Goal: Communication & Community: Answer question/provide support

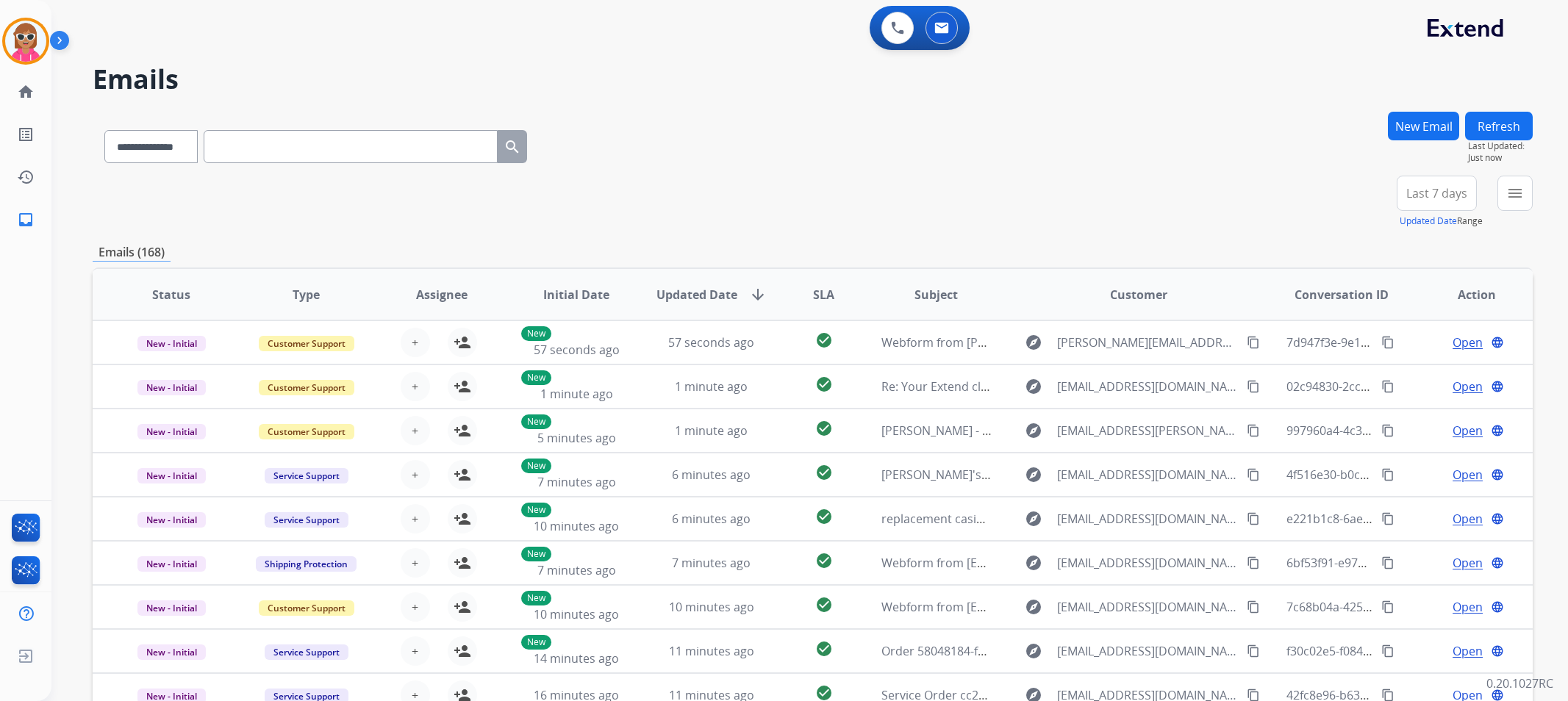
select select "**********"
click at [288, 144] on input "text" at bounding box center [350, 146] width 294 height 33
paste input "**********"
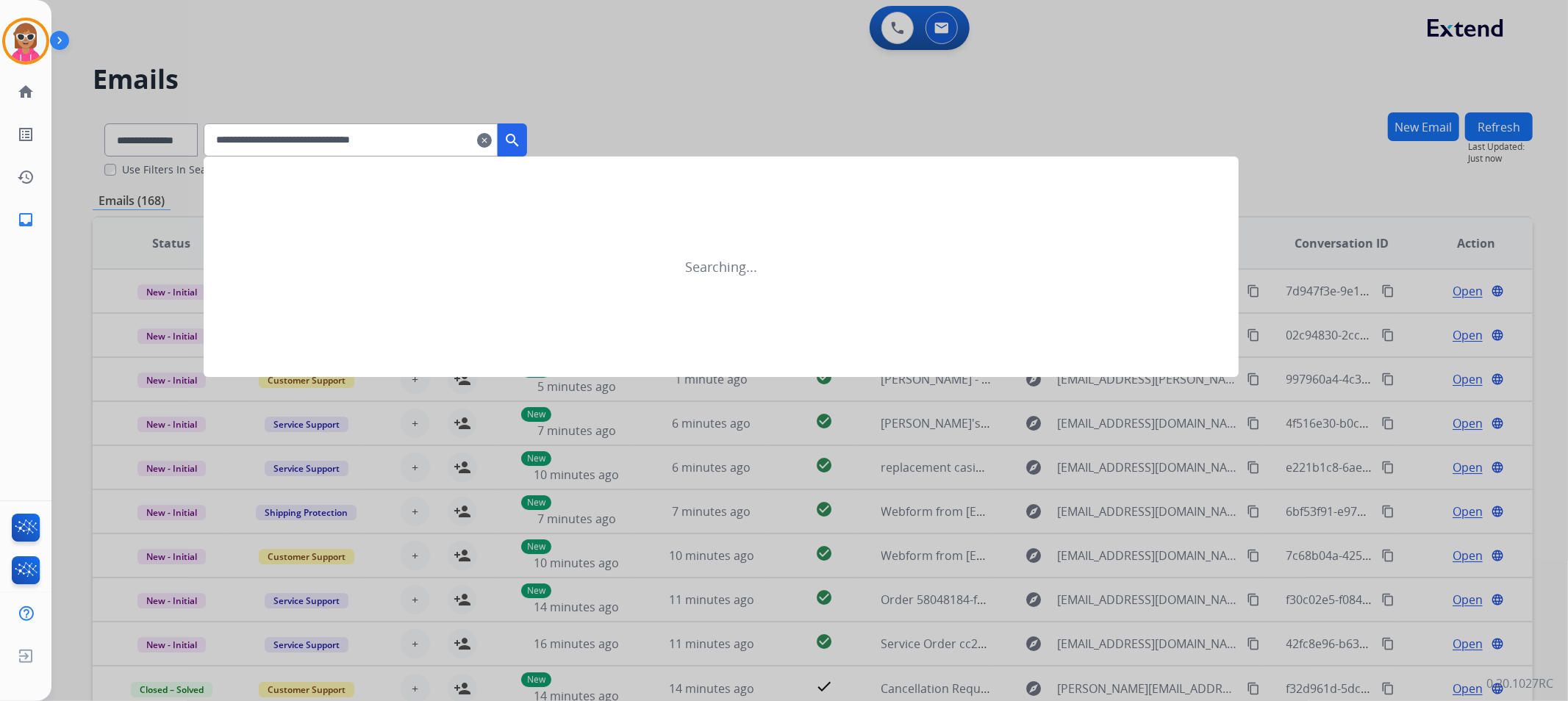
type input "**********"
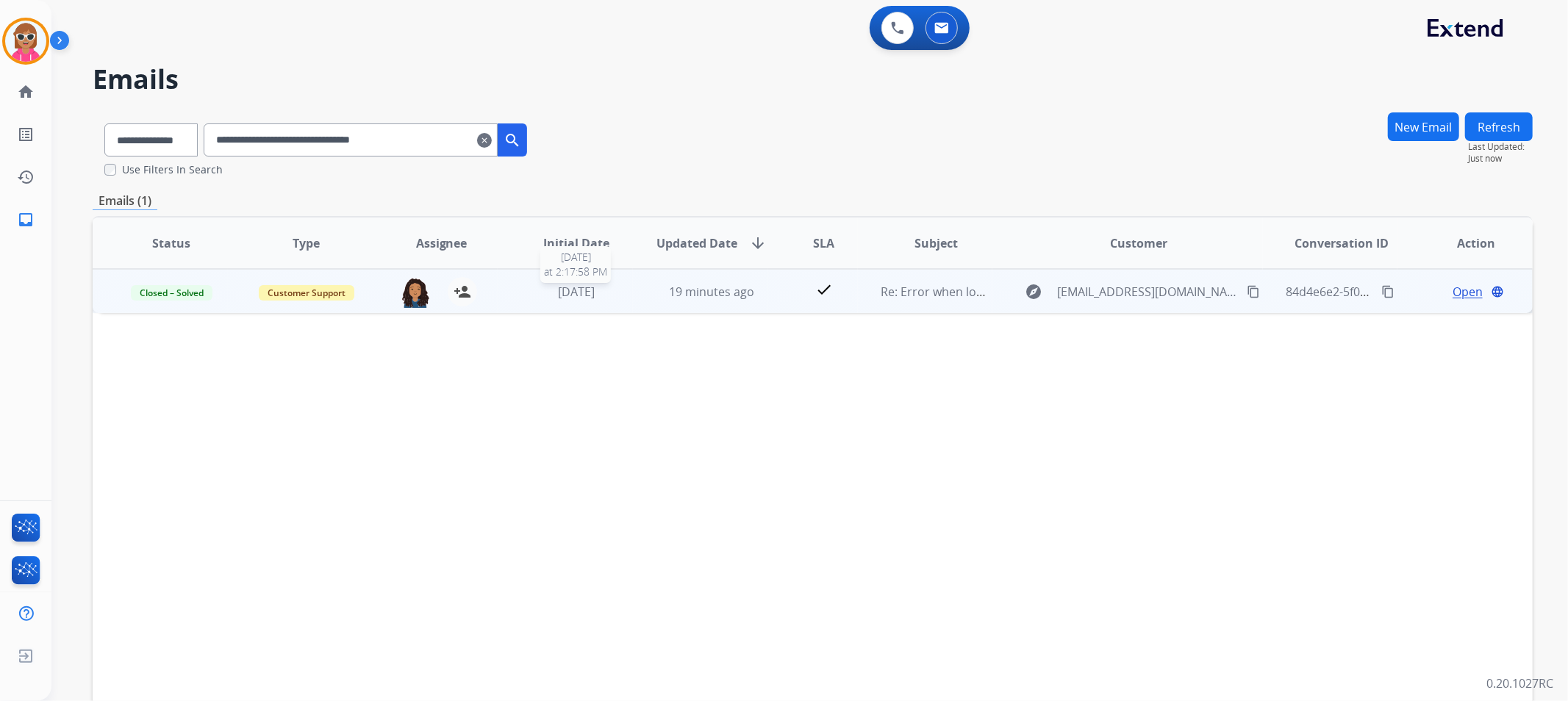
click at [579, 287] on span "[DATE]" at bounding box center [576, 292] width 36 height 16
click at [1465, 284] on span "Open" at bounding box center [1468, 291] width 30 height 17
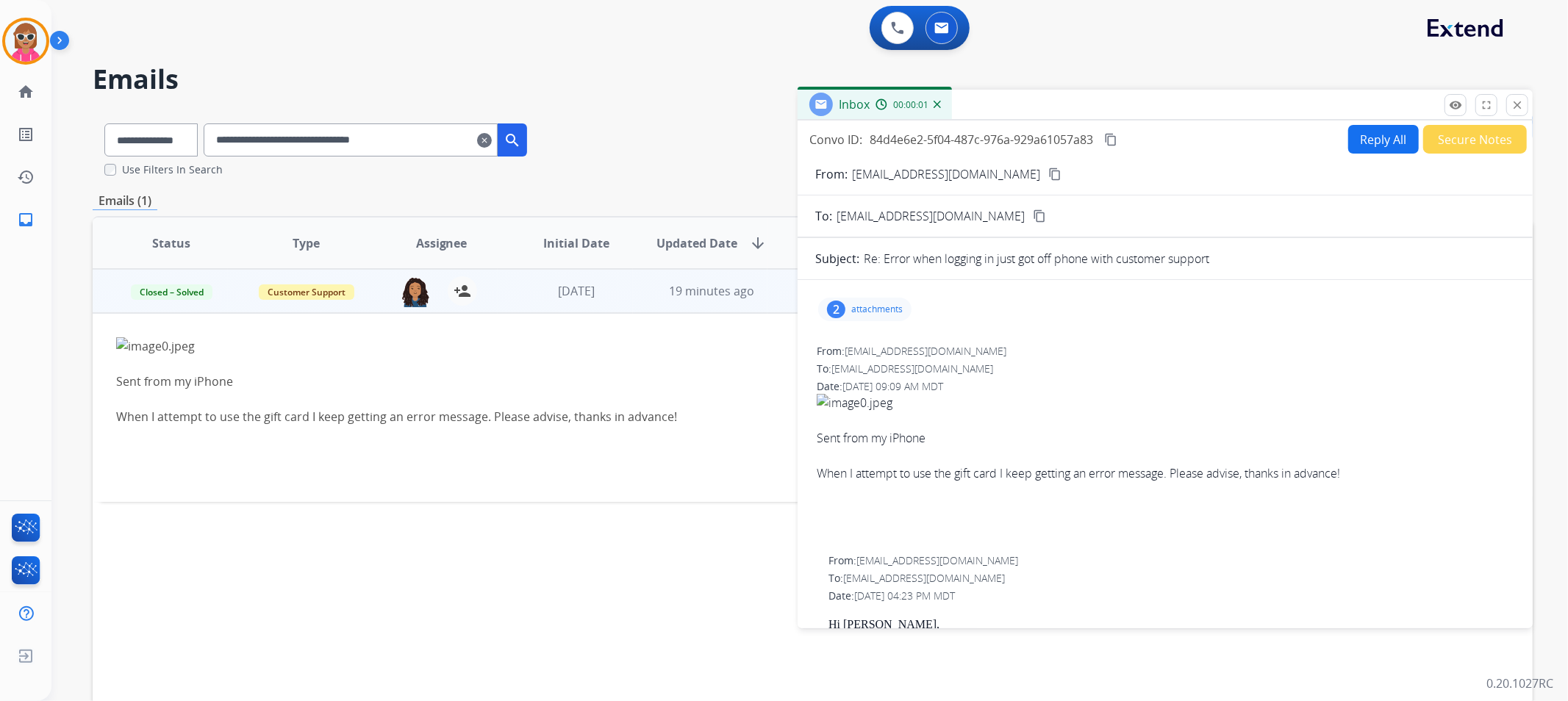
click at [851, 310] on p "attachments" at bounding box center [877, 310] width 51 height 12
click at [875, 343] on div at bounding box center [870, 350] width 74 height 51
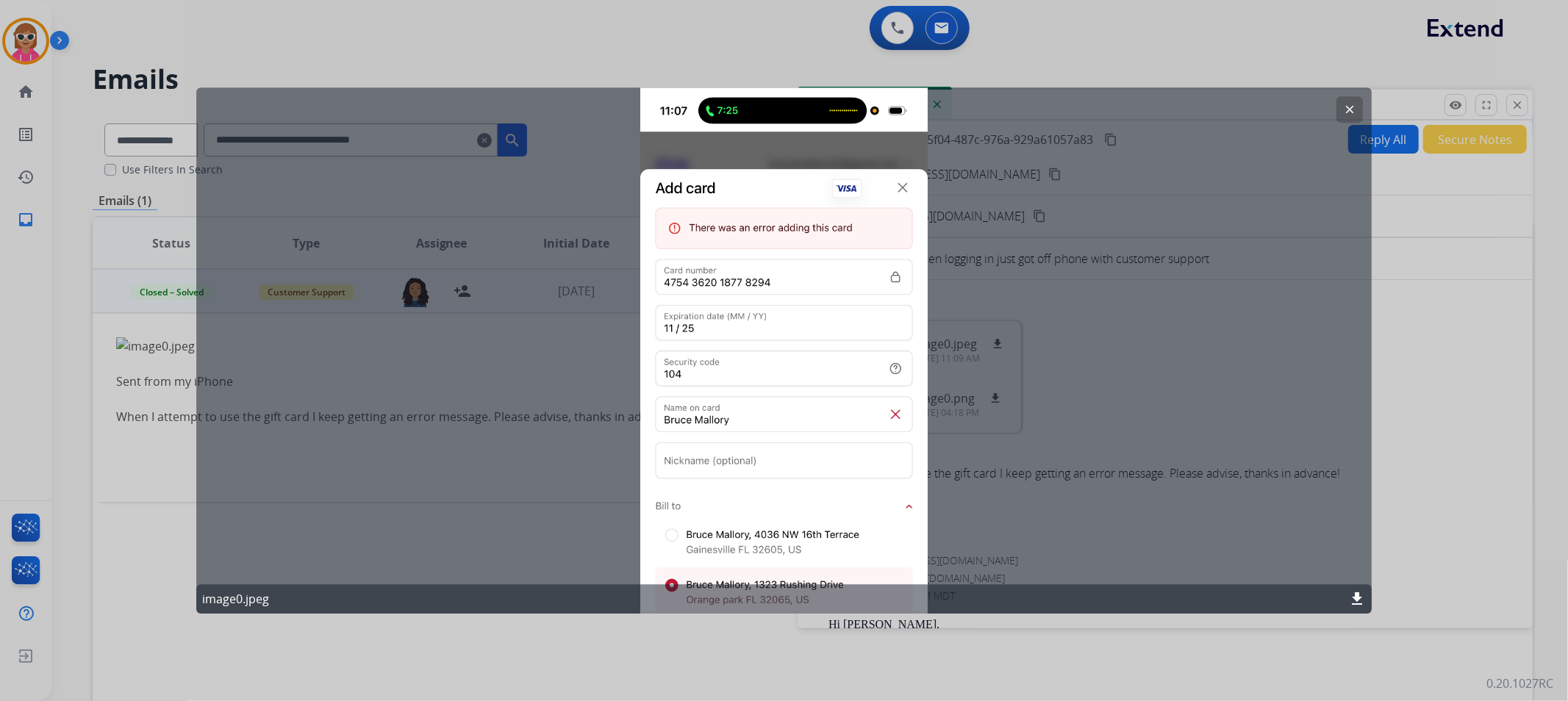
click at [1352, 107] on mat-icon "clear" at bounding box center [1349, 109] width 13 height 13
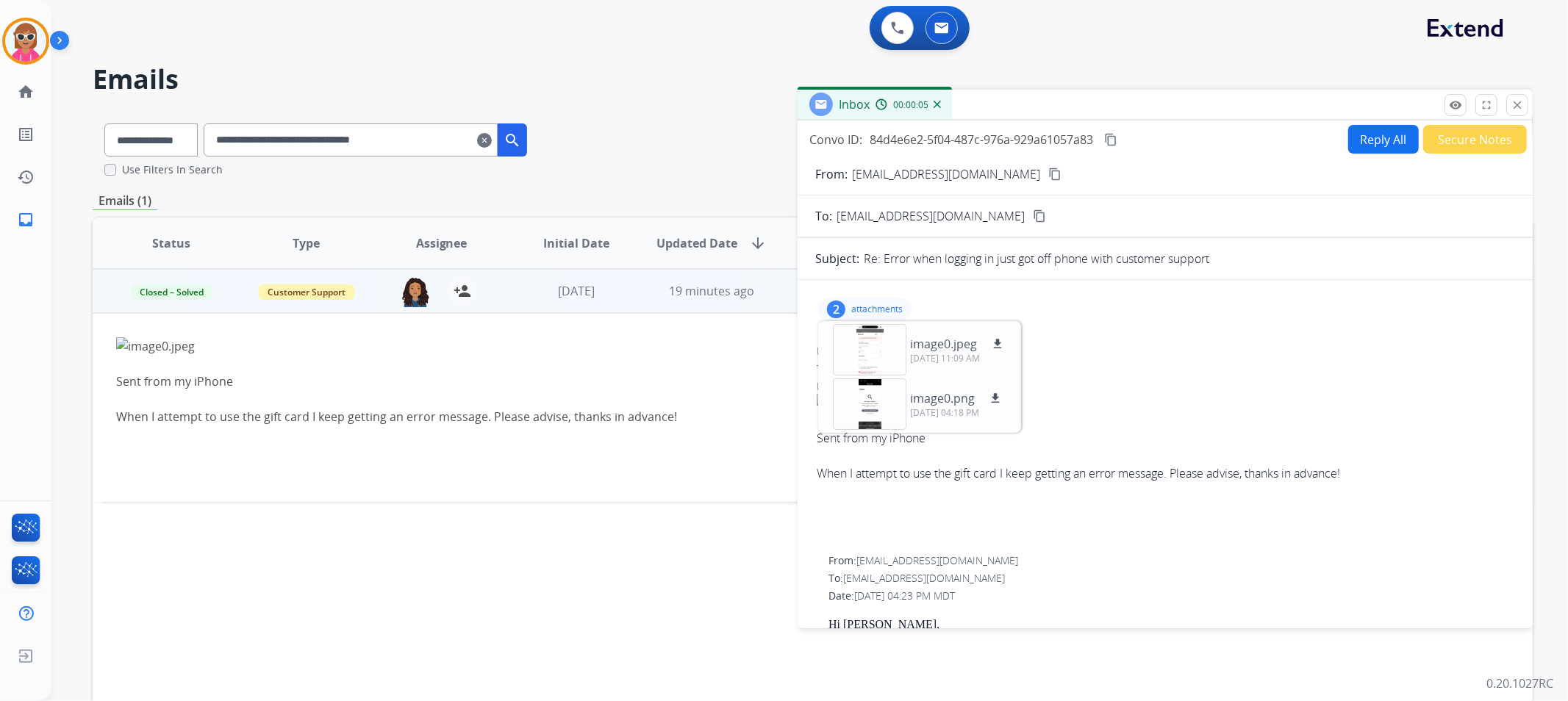
click at [1048, 178] on mat-icon "content_copy" at bounding box center [1054, 174] width 13 height 13
click at [1520, 103] on mat-icon "close" at bounding box center [1517, 105] width 13 height 13
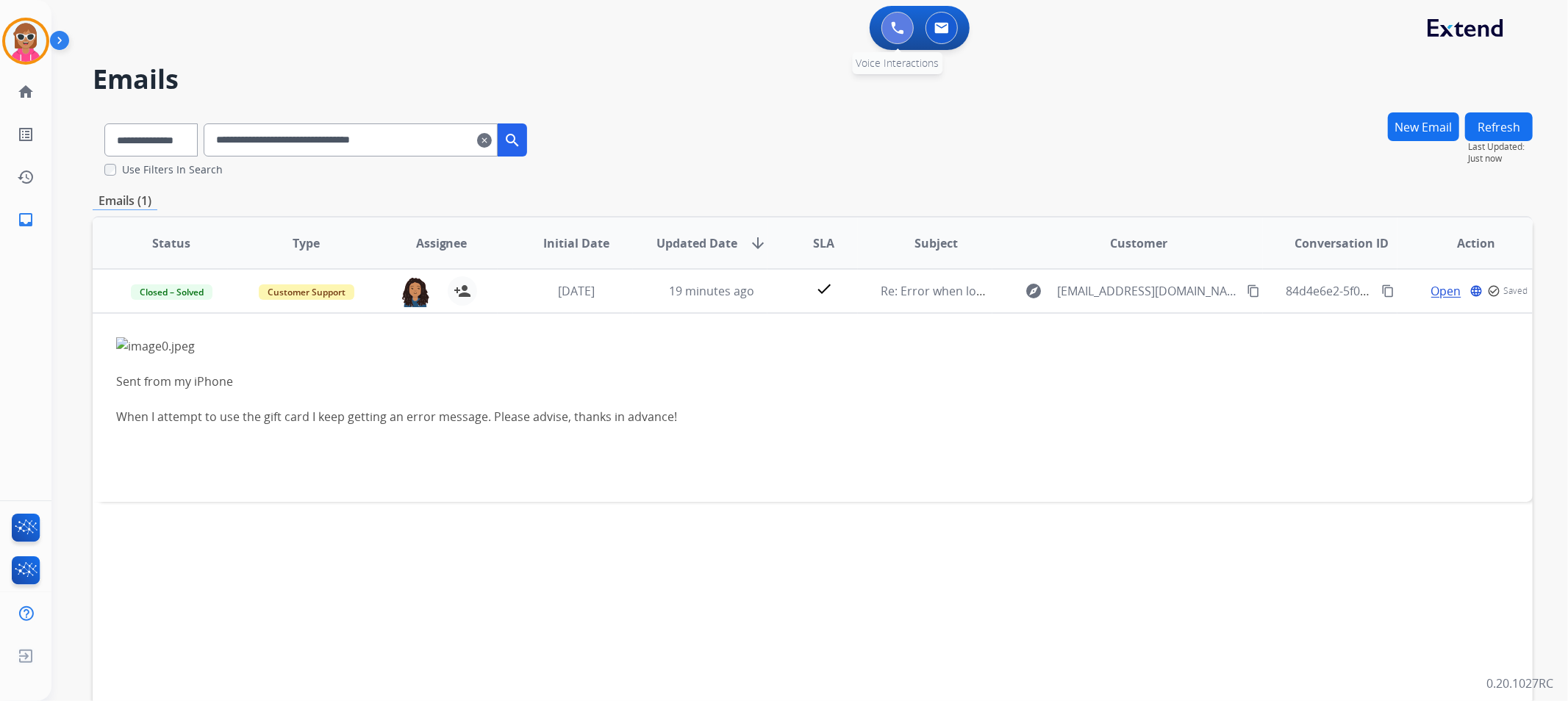
click at [906, 32] on button at bounding box center [897, 28] width 32 height 32
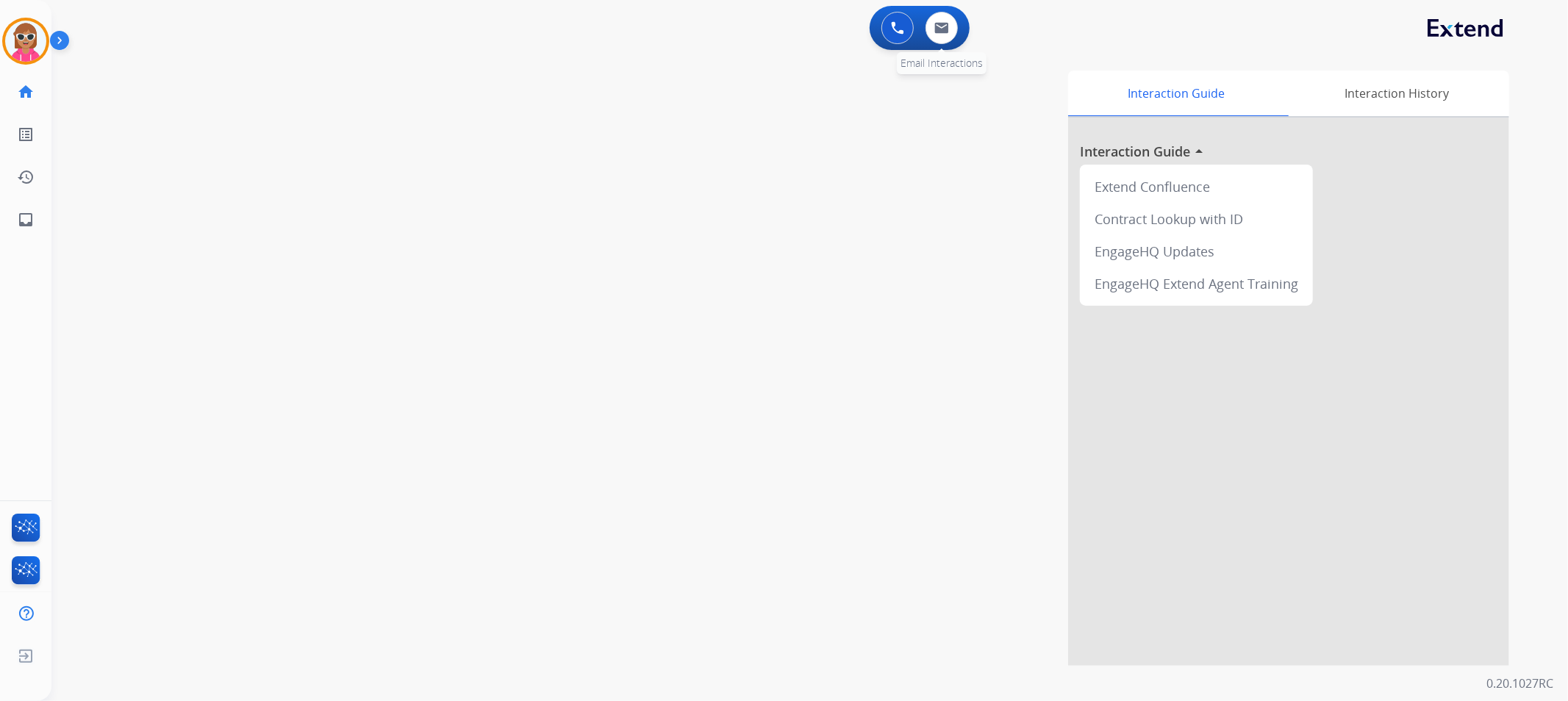
click at [961, 29] on div "0 Email Interactions" at bounding box center [941, 28] width 44 height 32
click at [942, 30] on img at bounding box center [941, 28] width 15 height 12
select select "**********"
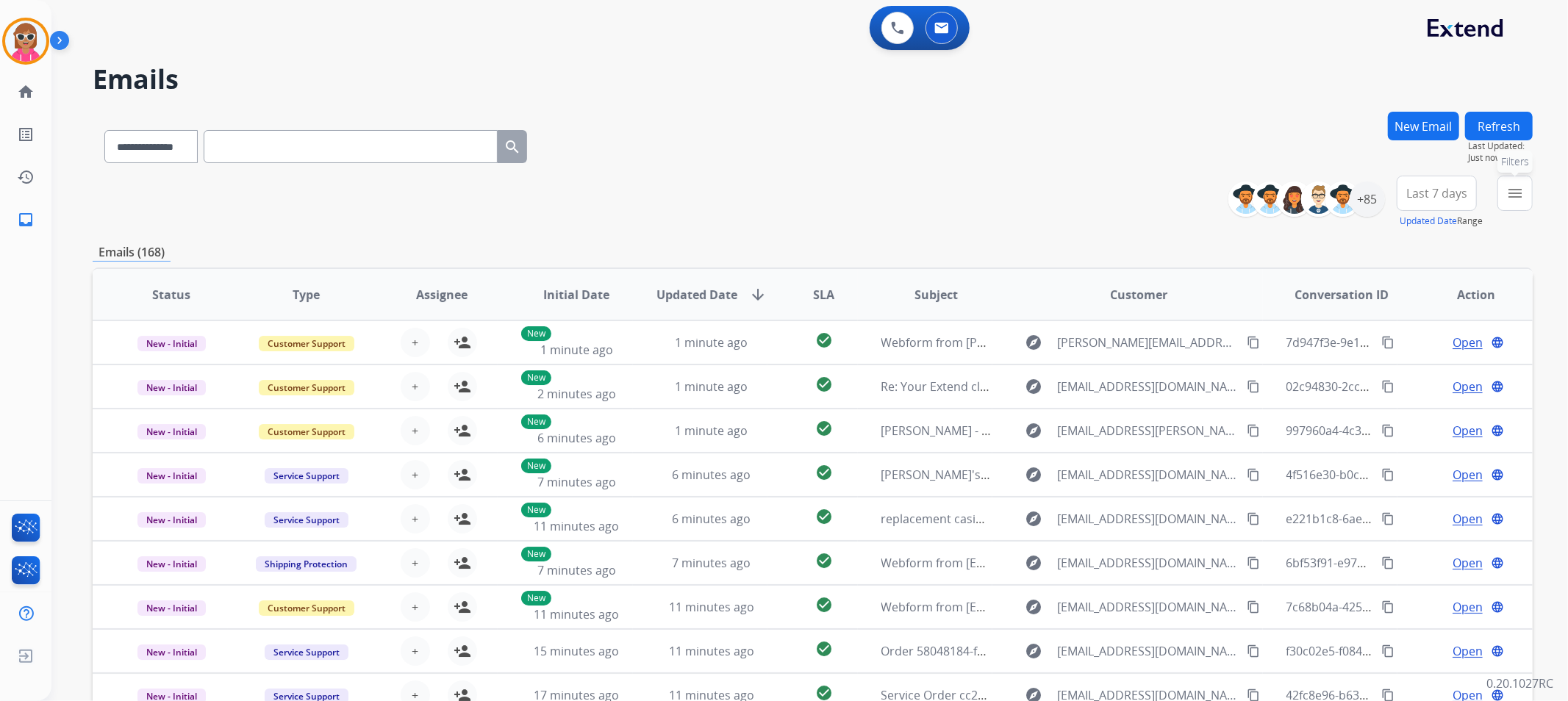
click at [1525, 183] on button "menu Filters" at bounding box center [1515, 193] width 35 height 35
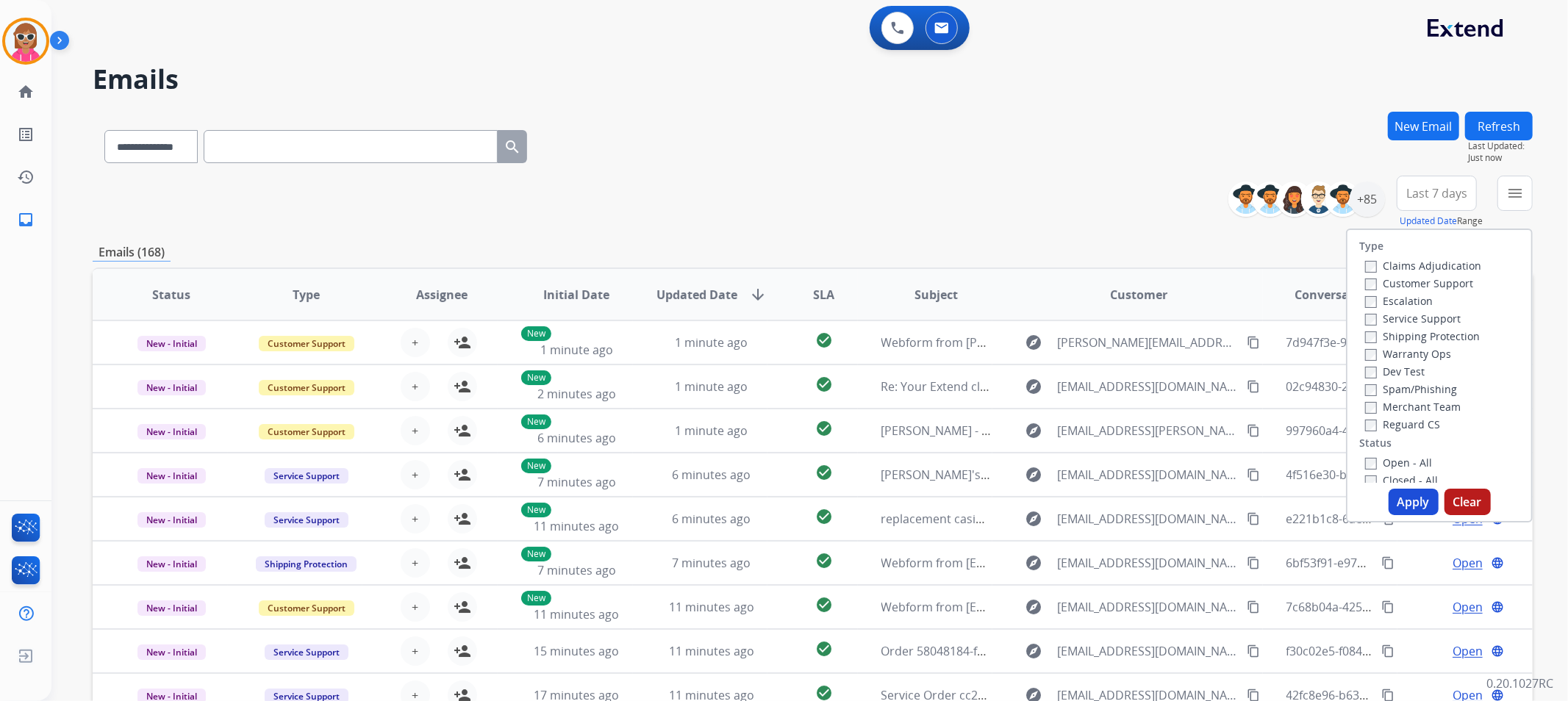
click at [1385, 276] on label "Customer Support" at bounding box center [1419, 283] width 108 height 14
click at [1403, 330] on label "Shipping Protection" at bounding box center [1423, 337] width 115 height 14
click at [1405, 428] on label "Reguard CS" at bounding box center [1403, 425] width 75 height 14
click at [1411, 467] on label "Open - All" at bounding box center [1398, 463] width 67 height 14
click at [1420, 501] on button "Apply" at bounding box center [1414, 502] width 50 height 27
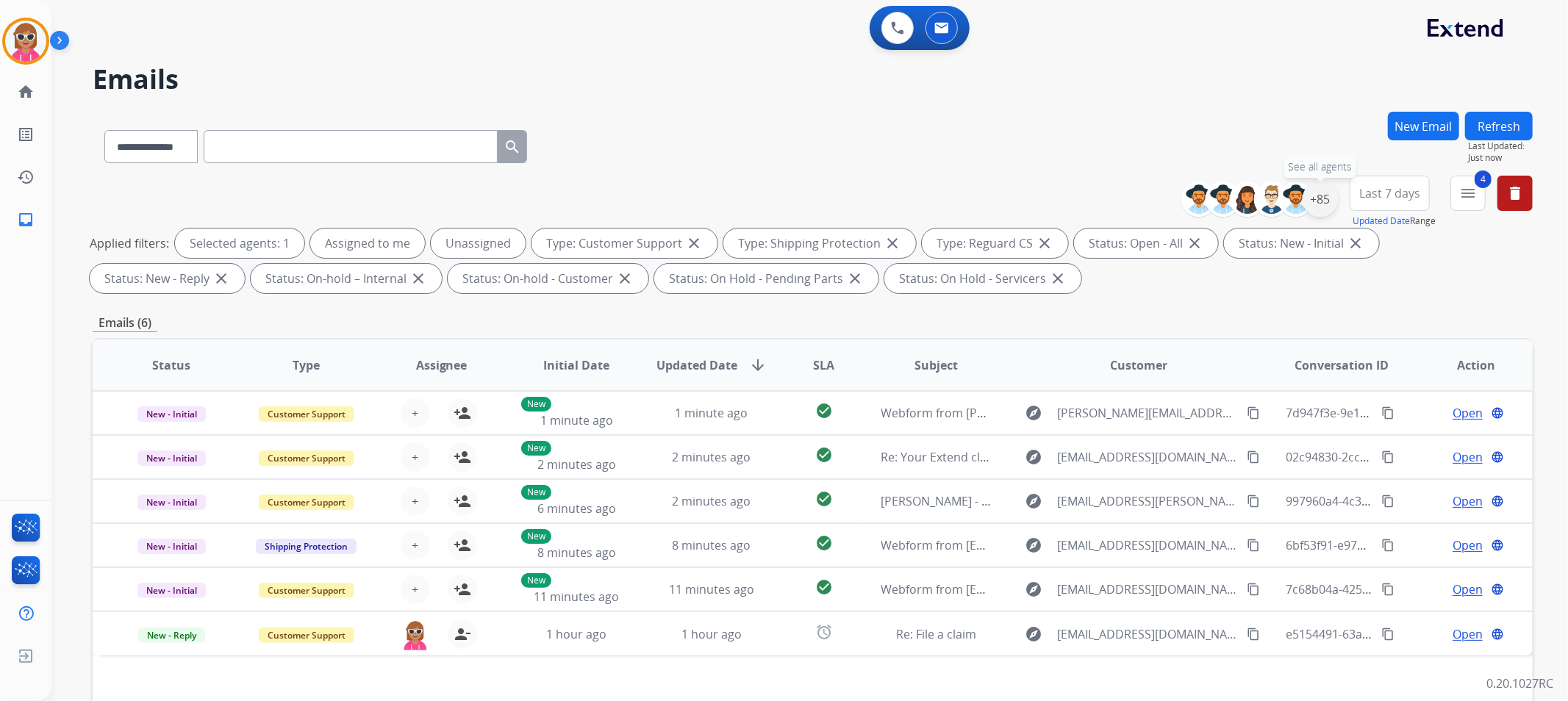
click at [1328, 204] on div "+85" at bounding box center [1320, 199] width 35 height 35
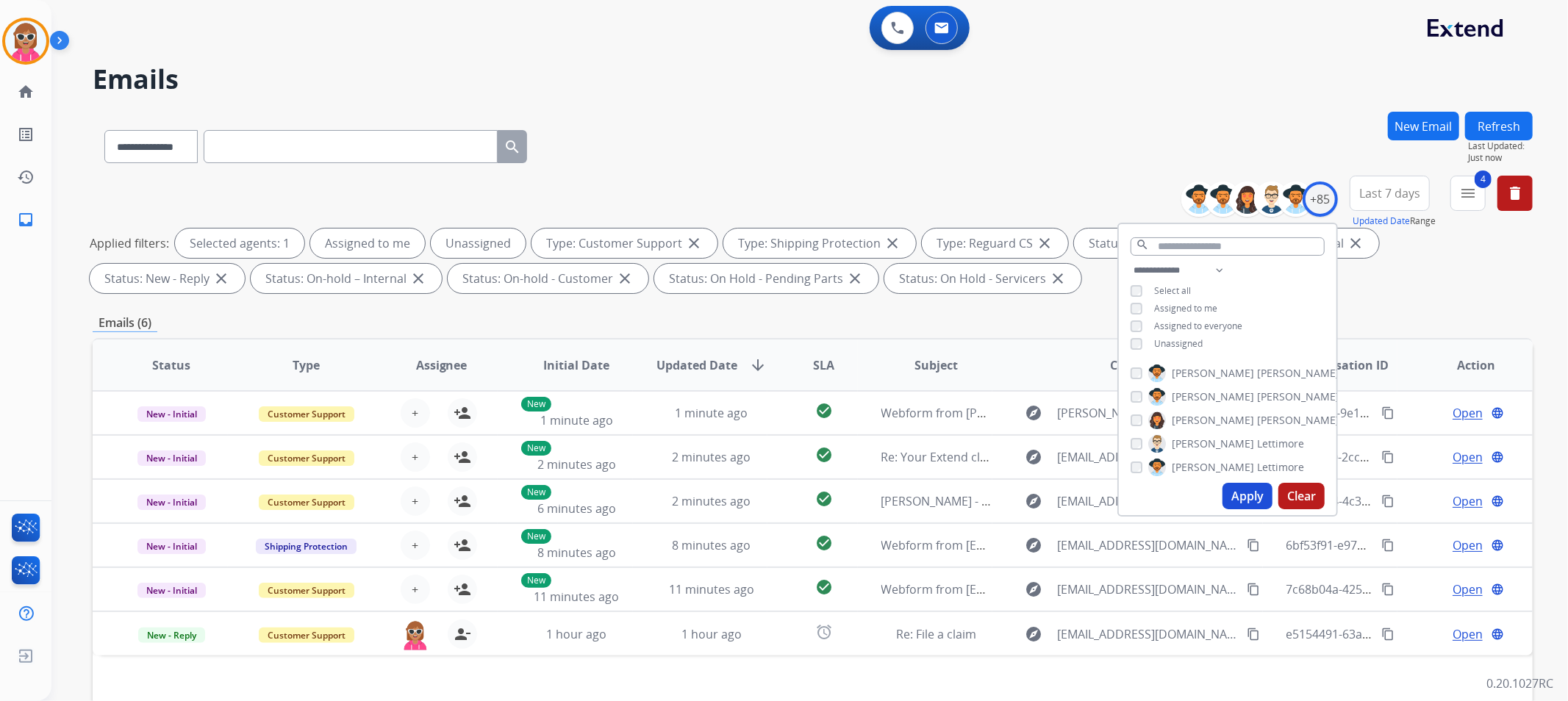
click at [1179, 313] on div "**********" at bounding box center [1227, 308] width 217 height 94
click at [1179, 309] on span "Assigned to me" at bounding box center [1186, 308] width 63 height 12
click at [1235, 504] on button "Apply" at bounding box center [1248, 496] width 50 height 27
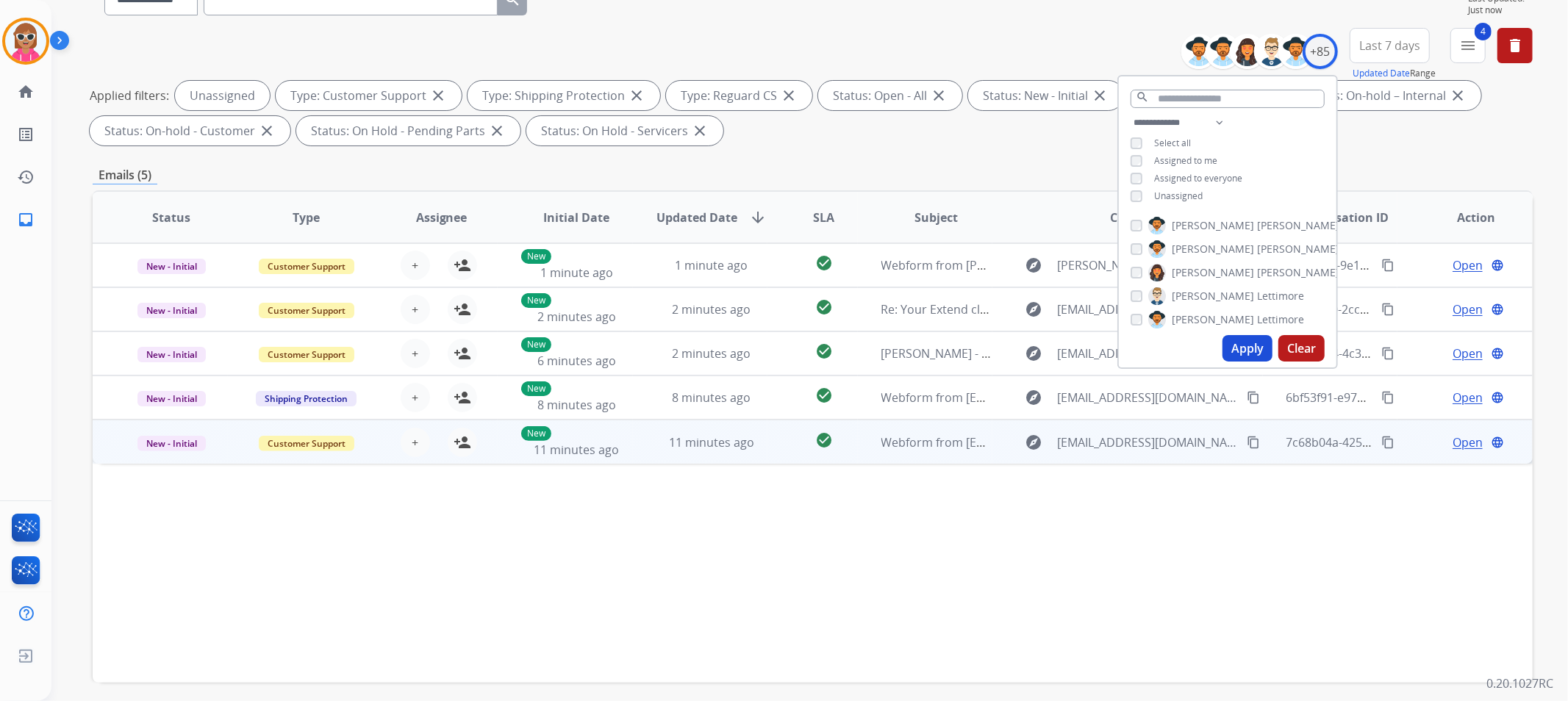
scroll to position [206, 0]
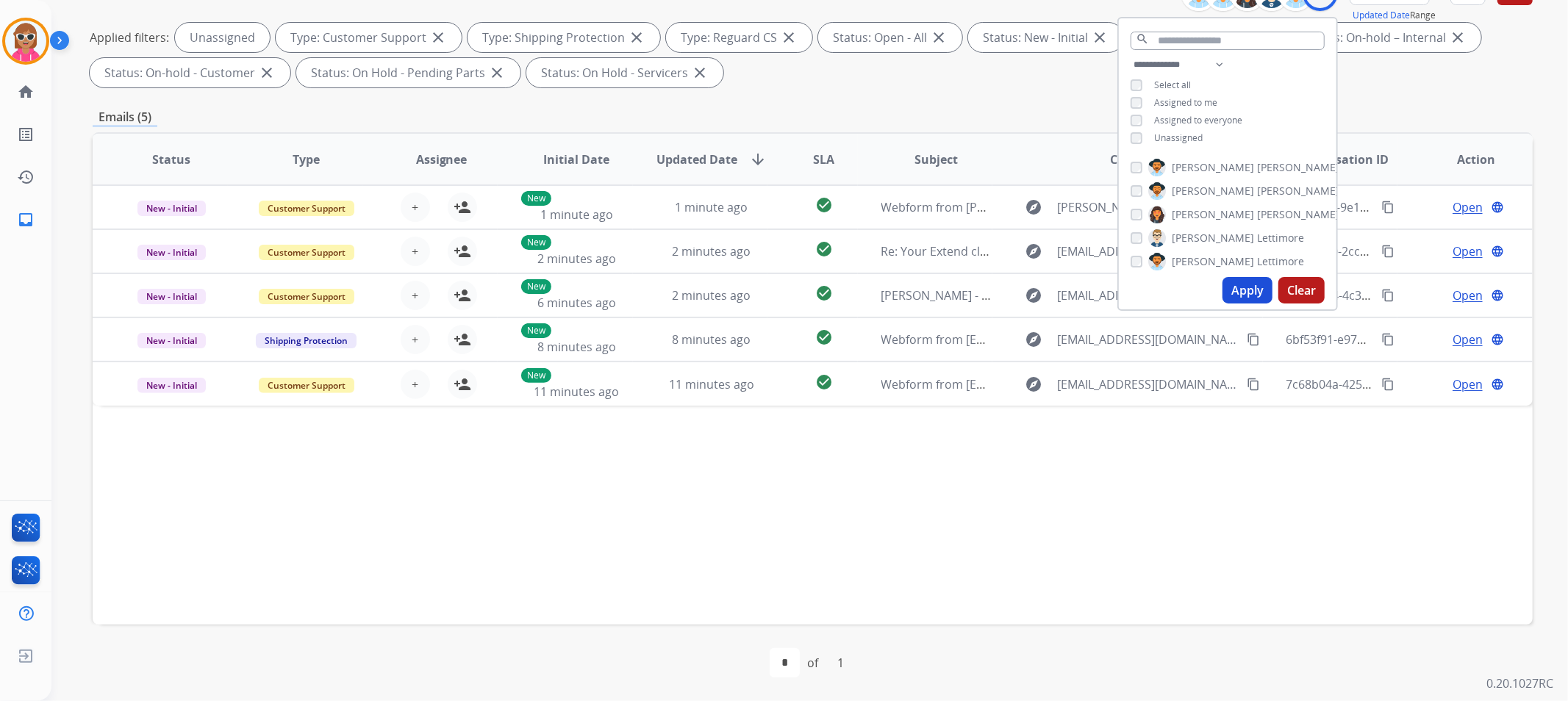
drag, startPoint x: 810, startPoint y: 510, endPoint x: 805, endPoint y: 571, distance: 61.2
click at [811, 511] on div "Status Type Assignee Initial Date Updated Date arrow_downward SLA Subject Custo…" at bounding box center [813, 378] width 1440 height 492
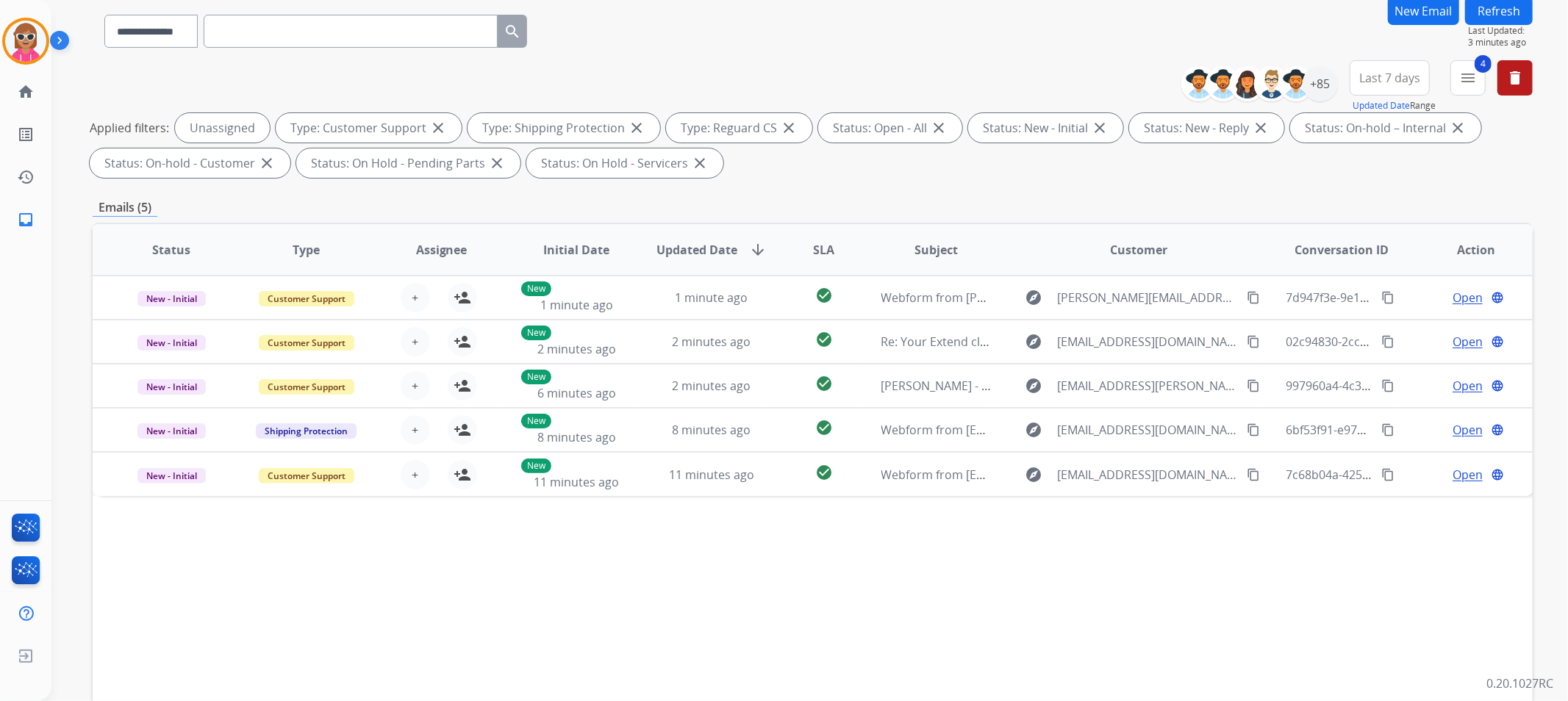
scroll to position [0, 0]
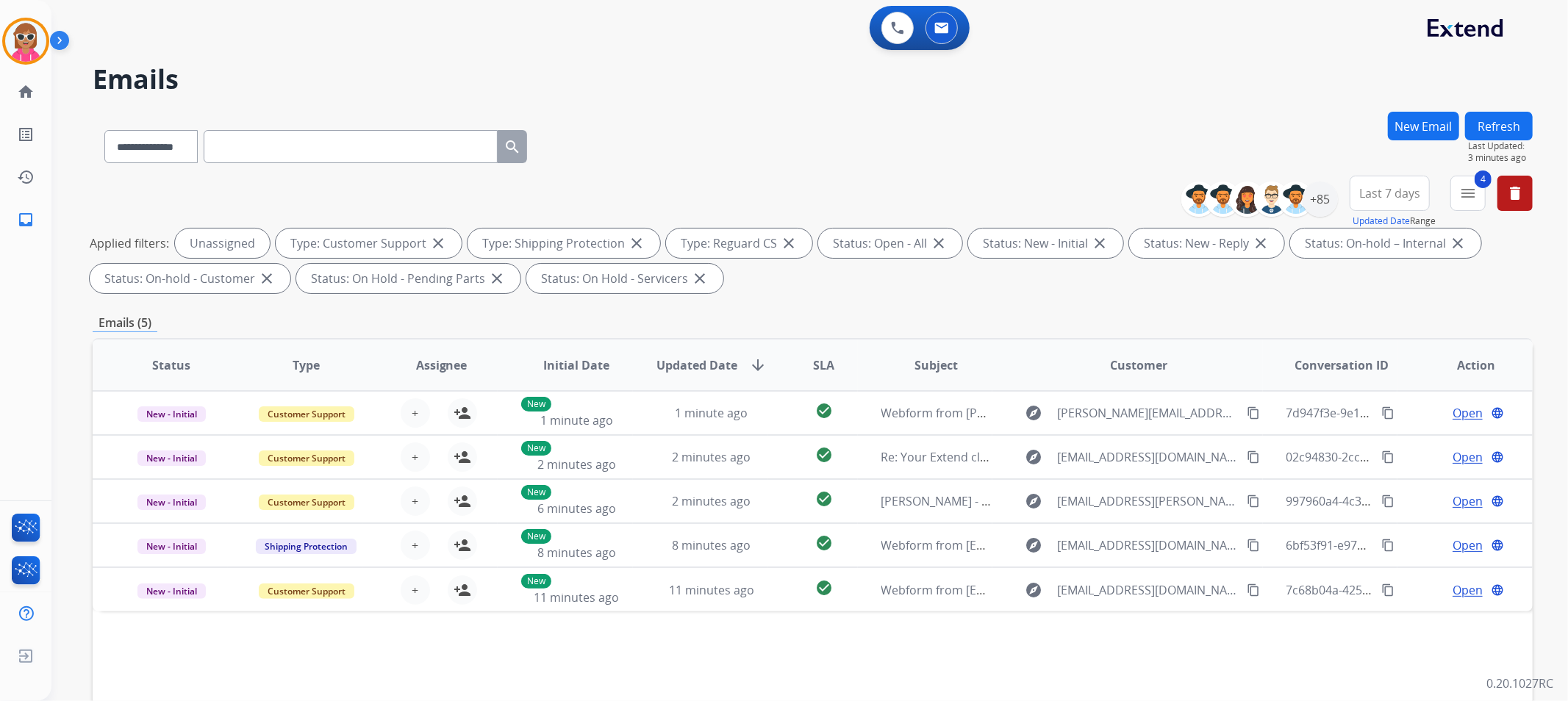
click at [1432, 134] on button "New Email" at bounding box center [1423, 125] width 71 height 29
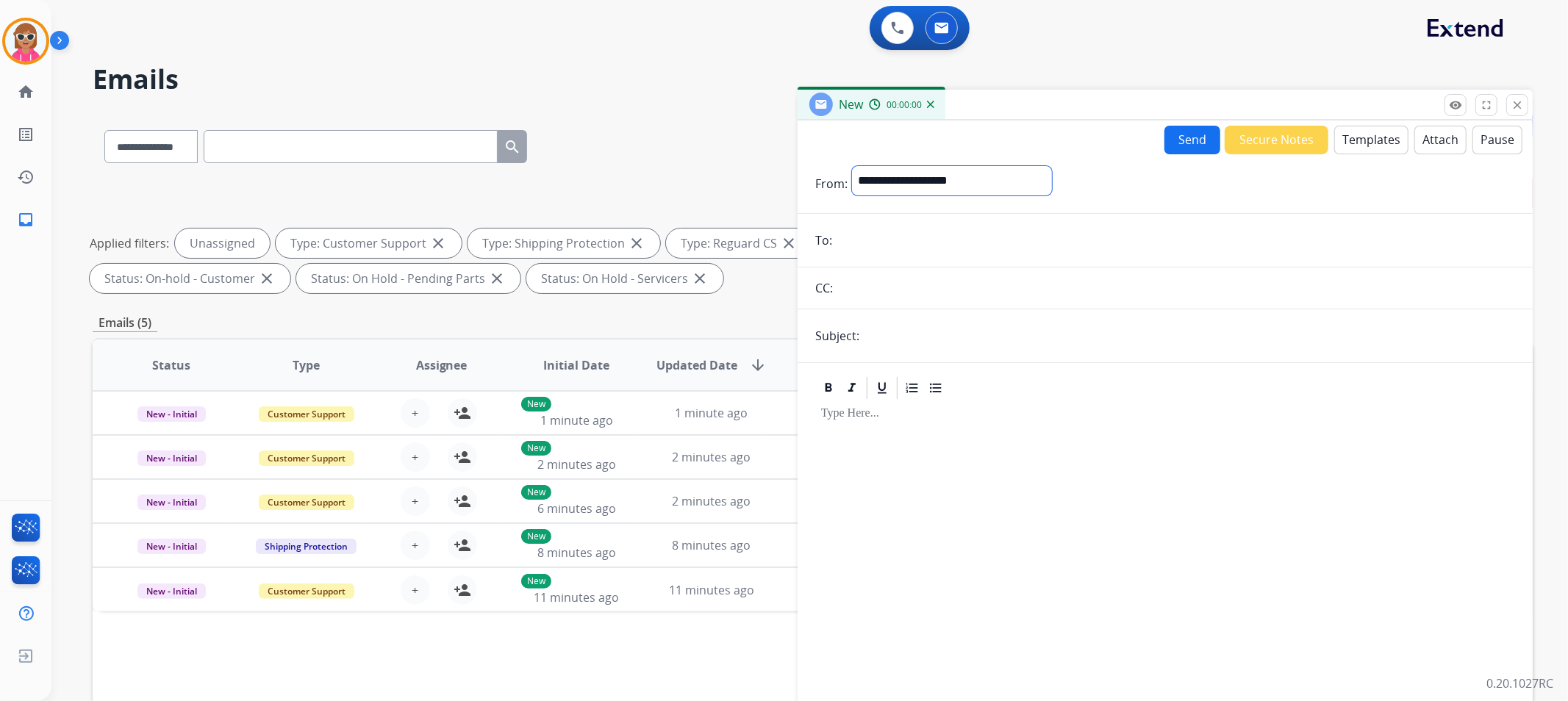
click at [990, 170] on select "**********" at bounding box center [952, 181] width 200 height 29
click at [1163, 521] on div at bounding box center [1165, 557] width 700 height 309
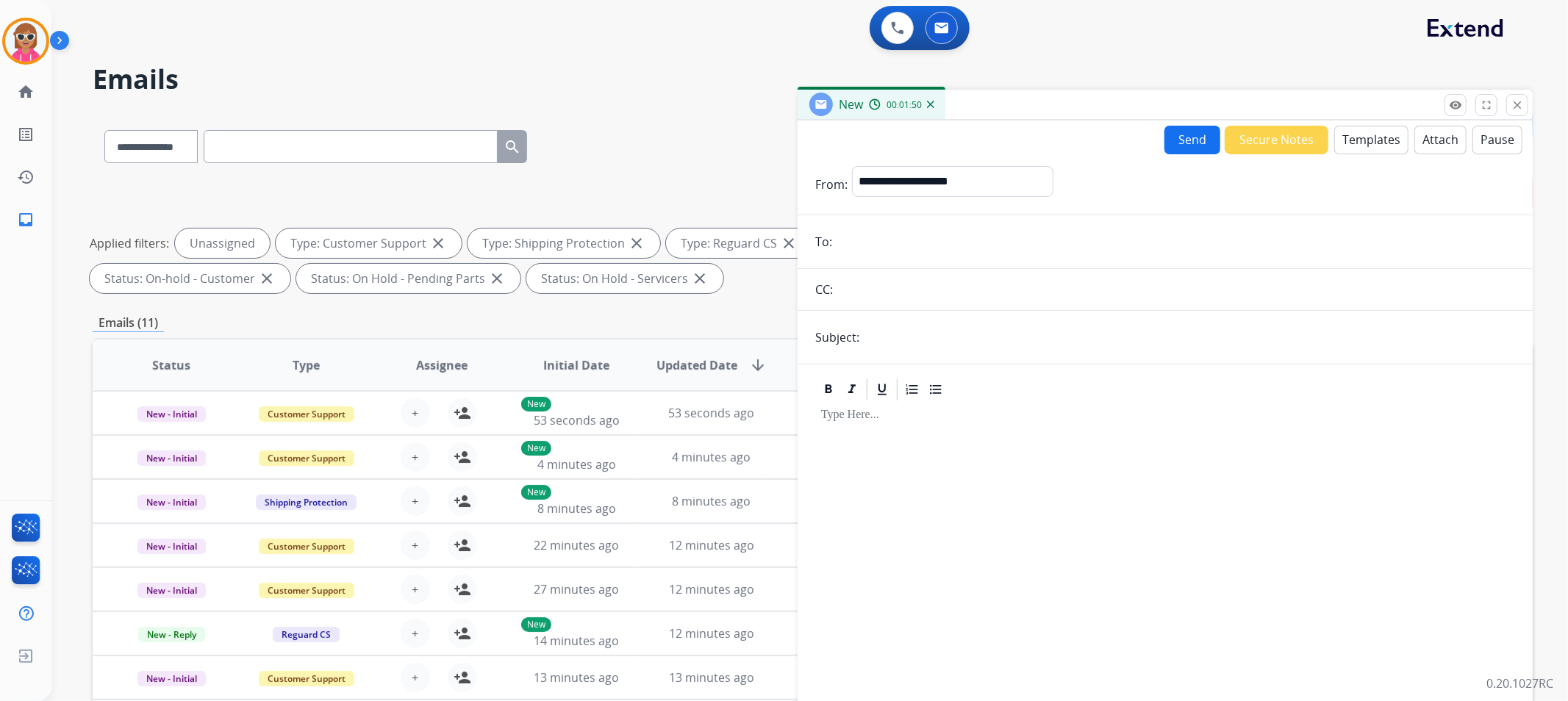
click at [1517, 107] on mat-icon "close" at bounding box center [1517, 105] width 13 height 13
